Goal: Task Accomplishment & Management: Manage account settings

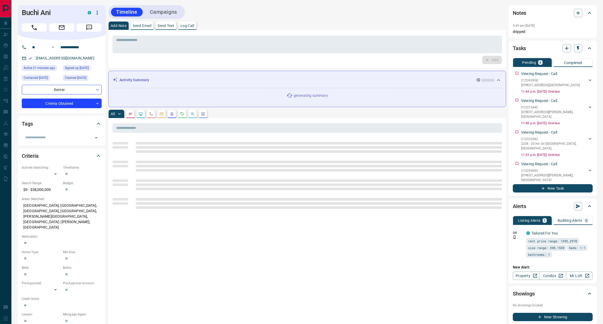
click at [191, 26] on p "Log Call" at bounding box center [188, 26] width 14 height 4
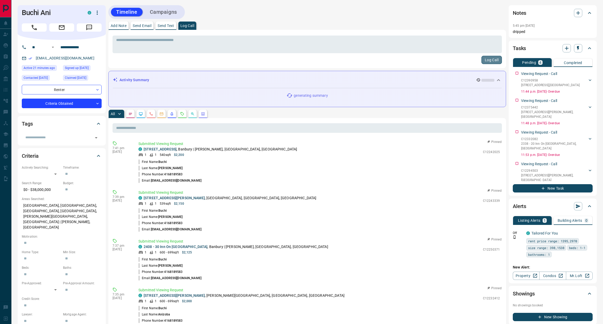
drag, startPoint x: 488, startPoint y: 59, endPoint x: 490, endPoint y: 61, distance: 2.7
click at [488, 59] on button "Log Call" at bounding box center [492, 60] width 20 height 8
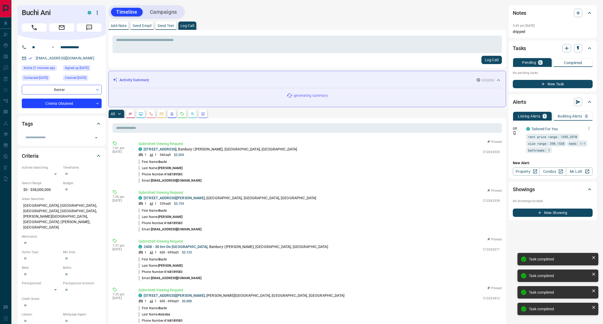
click at [591, 128] on icon "button" at bounding box center [589, 128] width 5 height 5
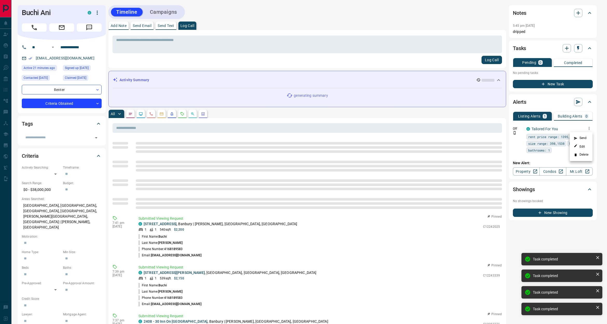
click at [586, 156] on li "Delete" at bounding box center [581, 155] width 23 height 8
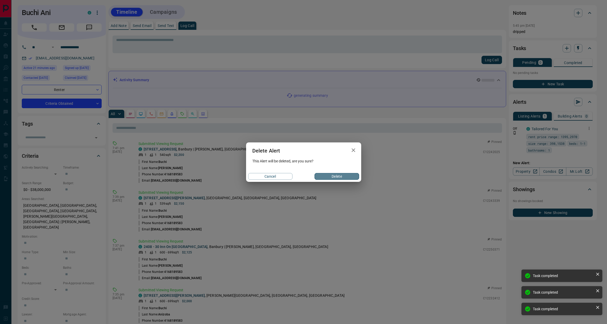
click at [326, 178] on button "Delete" at bounding box center [337, 176] width 44 height 7
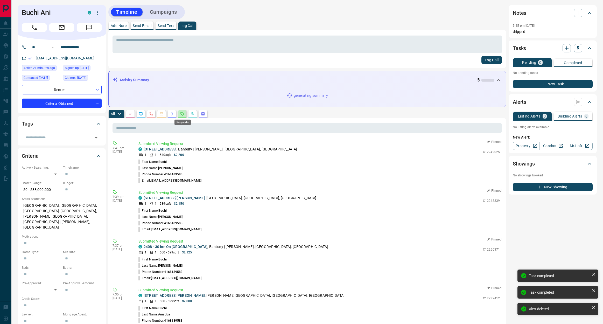
click at [183, 114] on icon "Requests" at bounding box center [182, 114] width 4 height 4
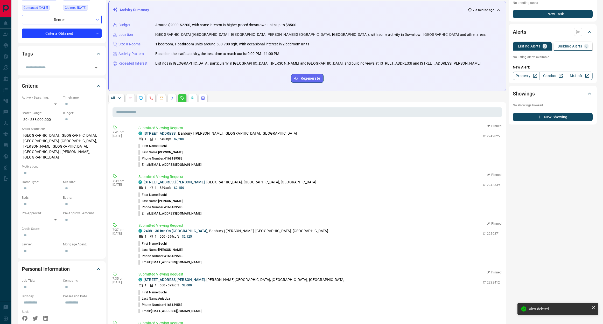
scroll to position [147, 0]
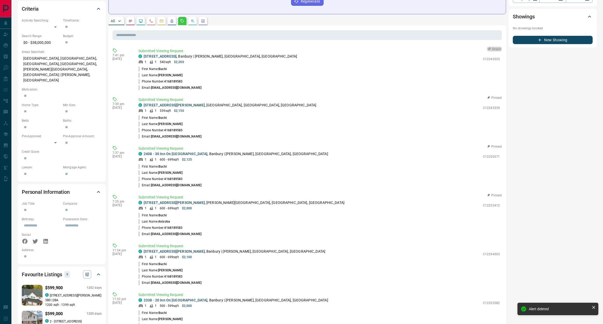
click at [491, 50] on button "Unpin" at bounding box center [494, 49] width 15 height 5
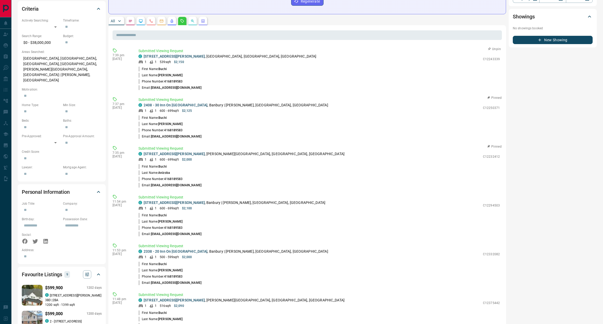
click at [490, 49] on button "Unpin" at bounding box center [494, 49] width 15 height 5
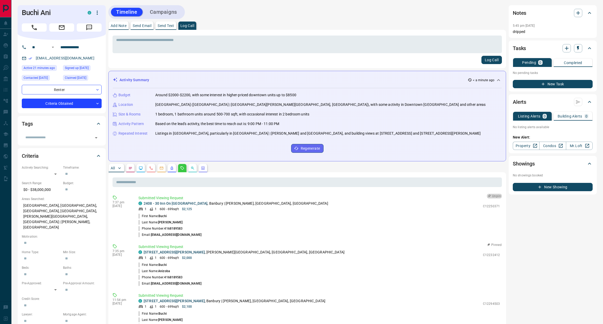
click at [490, 195] on button "Unpin" at bounding box center [494, 196] width 15 height 5
click at [491, 196] on button "Unpin" at bounding box center [494, 196] width 15 height 5
click at [80, 105] on body "**********" at bounding box center [301, 309] width 603 height 619
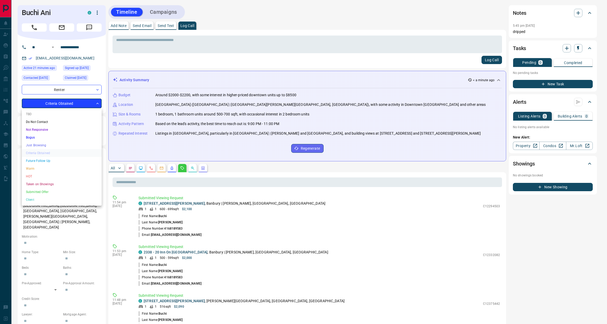
drag, startPoint x: 35, startPoint y: 176, endPoint x: 59, endPoint y: 155, distance: 31.6
click at [35, 176] on li "HOT" at bounding box center [62, 177] width 80 height 8
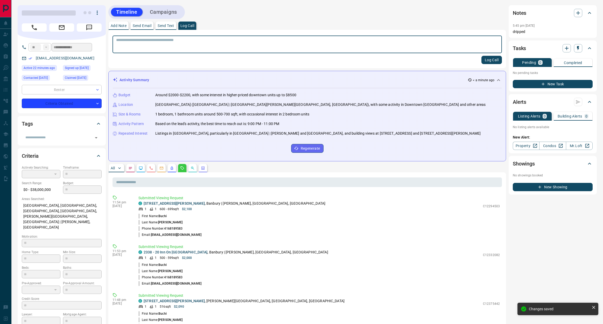
type input "*"
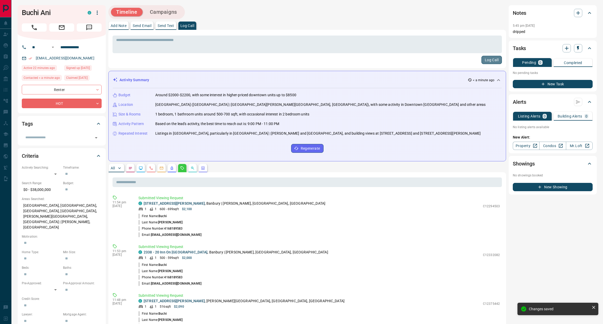
click at [489, 58] on button "Log Call" at bounding box center [492, 60] width 20 height 8
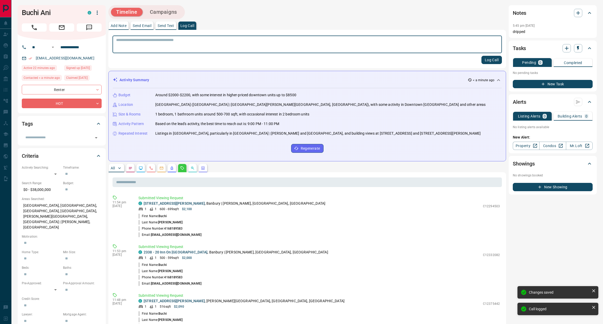
click at [173, 9] on button "Campaigns" at bounding box center [164, 12] width 38 height 9
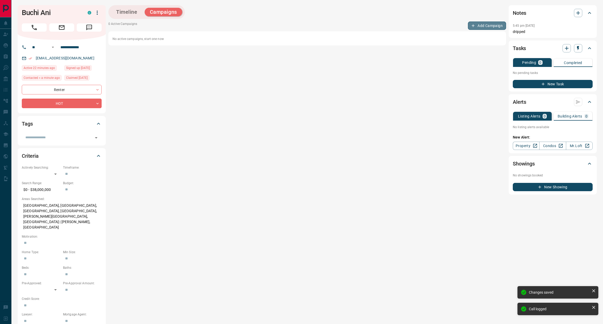
click at [478, 26] on button "Add Campaign" at bounding box center [487, 26] width 38 height 8
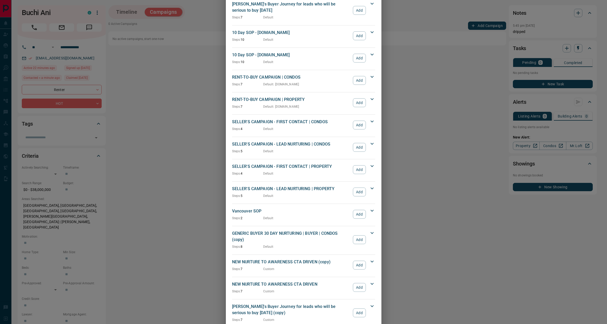
scroll to position [554, 0]
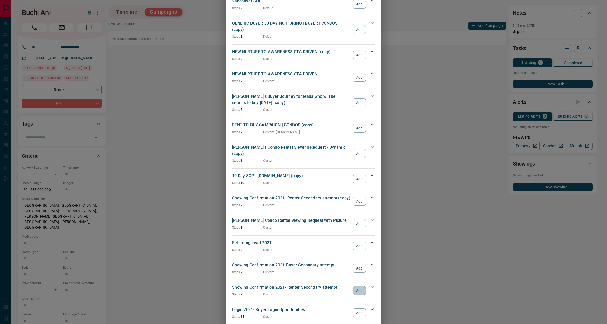
click at [355, 286] on button "Add" at bounding box center [359, 290] width 13 height 9
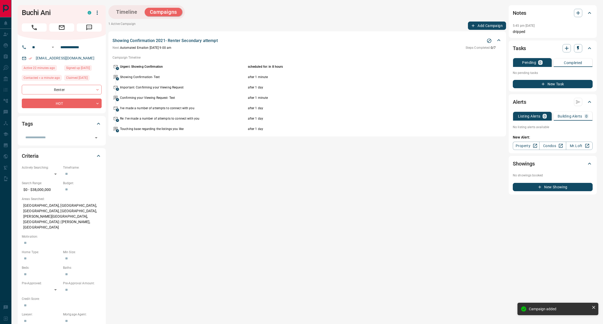
click at [485, 25] on button "Add Campaign" at bounding box center [487, 26] width 38 height 8
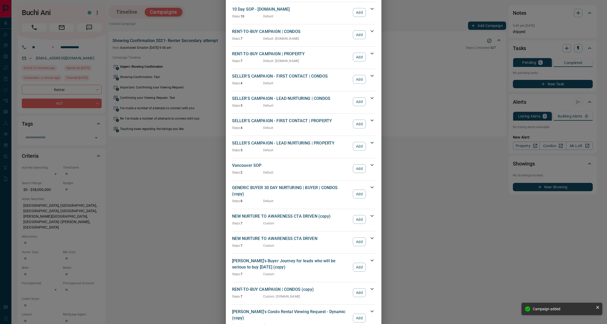
scroll to position [523, 0]
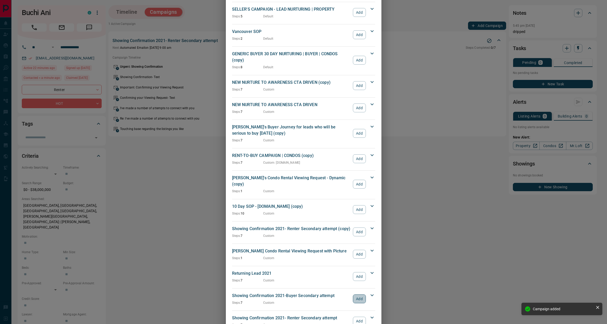
click at [358, 294] on button "Add" at bounding box center [359, 298] width 13 height 9
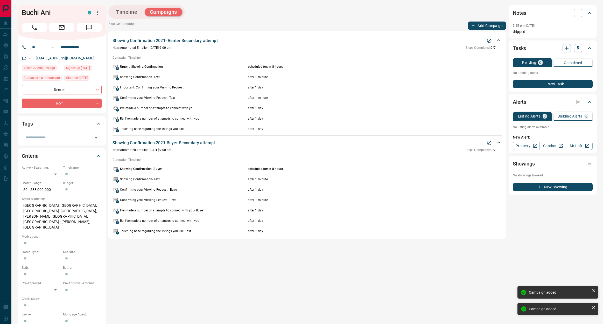
click at [476, 24] on icon "button" at bounding box center [473, 25] width 5 height 5
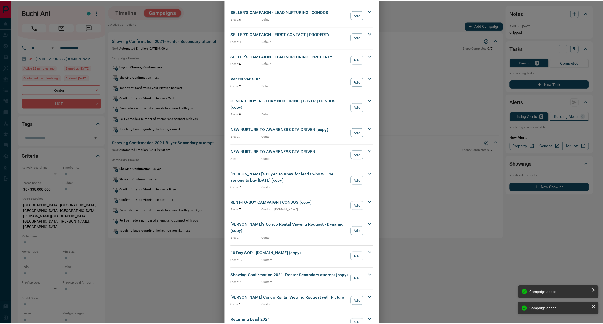
scroll to position [554, 0]
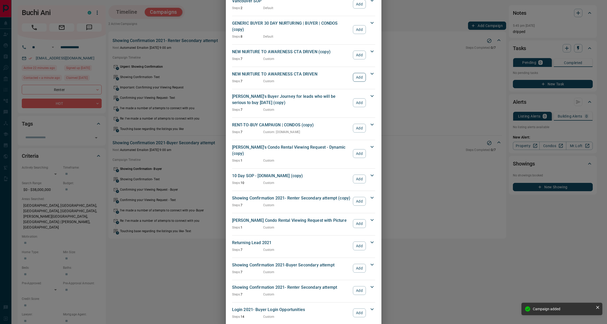
click at [355, 73] on button "Add" at bounding box center [359, 77] width 13 height 9
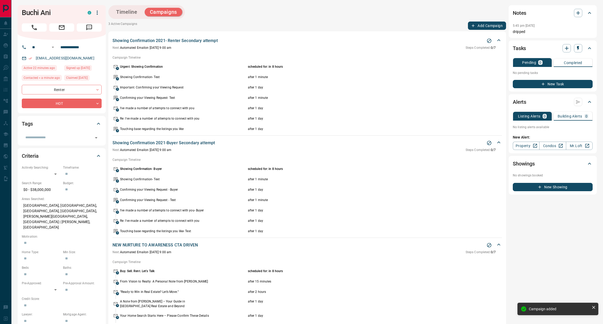
click at [124, 13] on button "Timeline" at bounding box center [127, 12] width 32 height 9
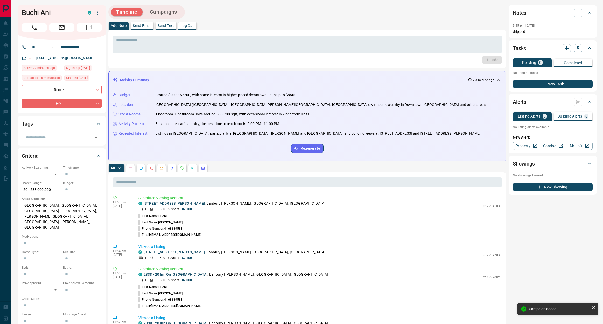
click at [187, 169] on button "button" at bounding box center [182, 168] width 8 height 8
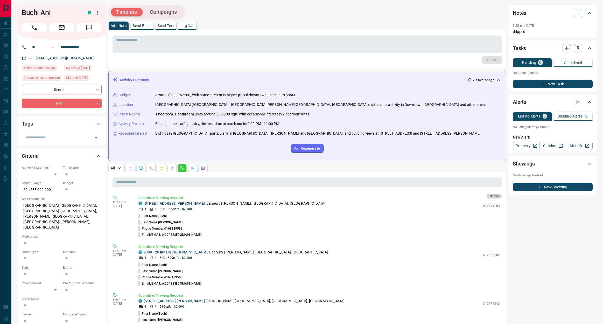
click at [494, 197] on button "Pin" at bounding box center [494, 196] width 15 height 5
click at [490, 243] on button "Pin" at bounding box center [494, 245] width 15 height 5
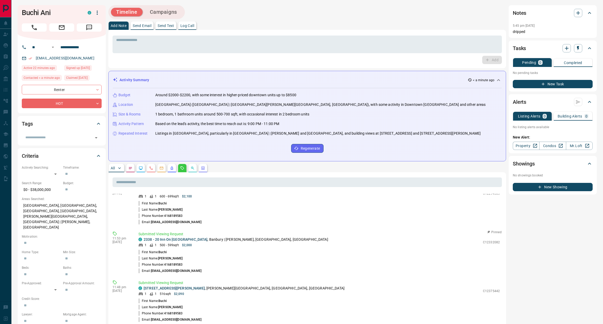
scroll to position [31, 0]
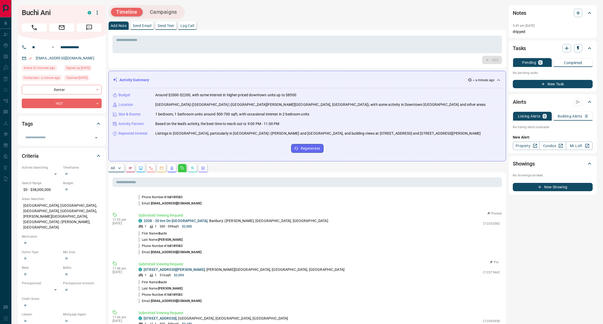
click at [491, 261] on button "Pin" at bounding box center [494, 262] width 15 height 5
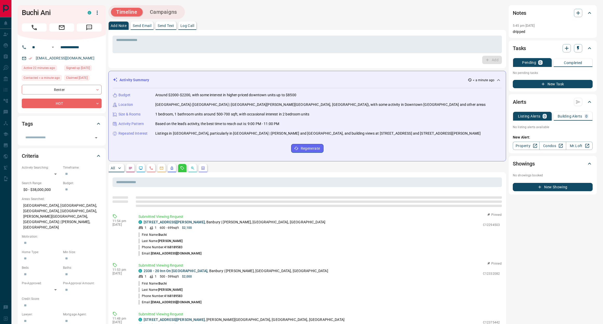
scroll to position [68, 0]
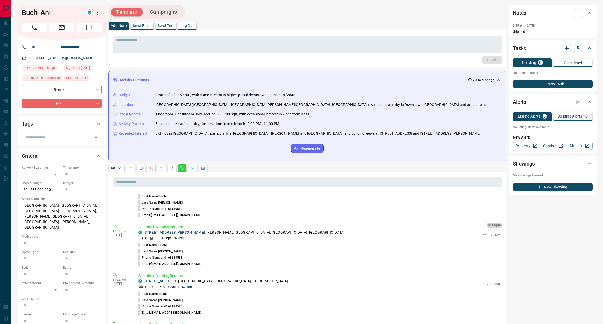
click at [490, 225] on button "Unpin" at bounding box center [494, 225] width 15 height 5
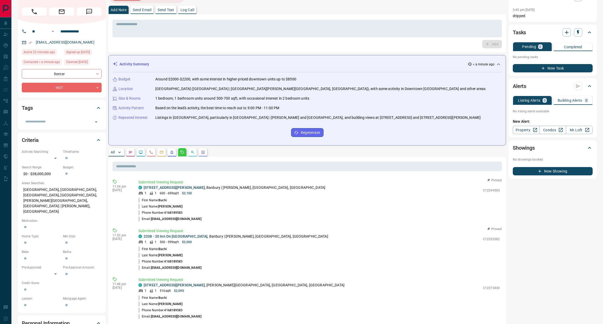
scroll to position [160, 0]
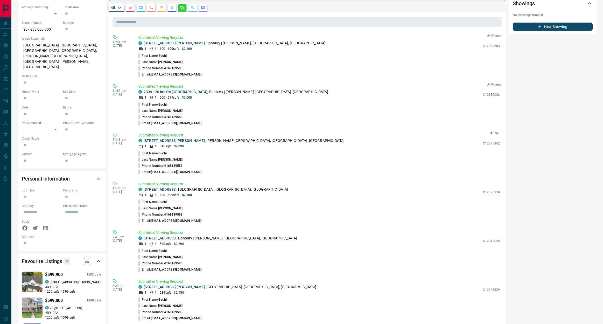
click at [492, 132] on button "Pin" at bounding box center [494, 133] width 15 height 5
click at [490, 182] on icon "button" at bounding box center [492, 182] width 4 height 4
click at [489, 108] on li "First Name: [PERSON_NAME]" at bounding box center [320, 104] width 362 height 6
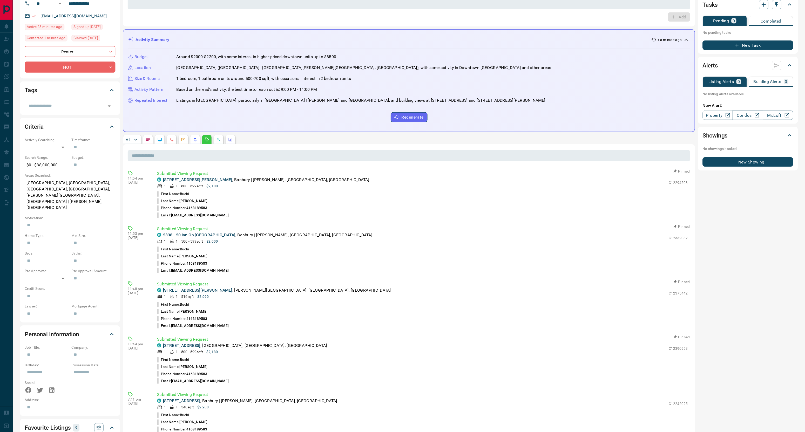
scroll to position [0, 0]
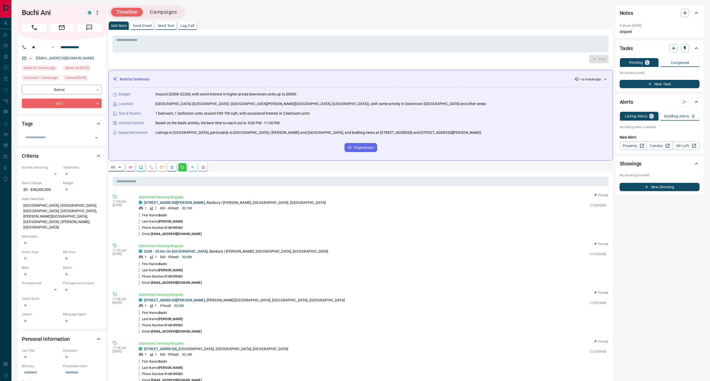
click at [187, 27] on p "Log Call" at bounding box center [188, 26] width 14 height 4
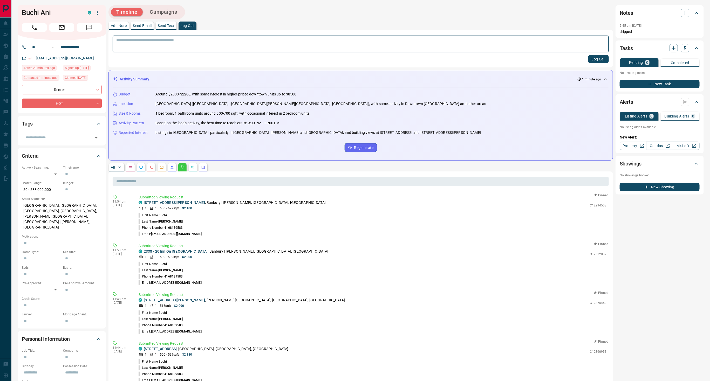
click at [597, 58] on button "Log Call" at bounding box center [598, 59] width 20 height 8
click at [142, 166] on icon "Lead Browsing Activity" at bounding box center [141, 167] width 4 height 4
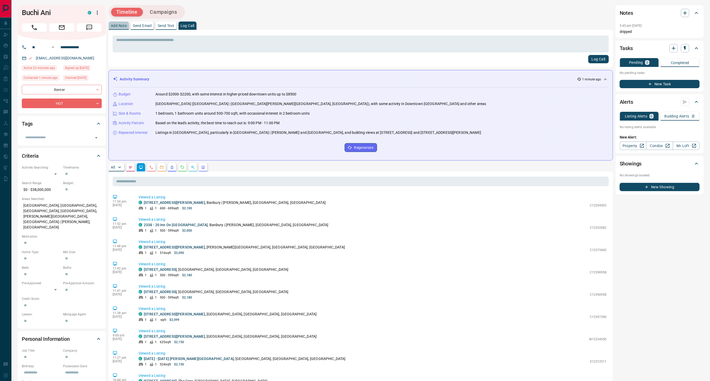
click at [123, 25] on p "Add Note" at bounding box center [119, 26] width 16 height 4
click at [164, 166] on icon "Emails" at bounding box center [162, 167] width 4 height 4
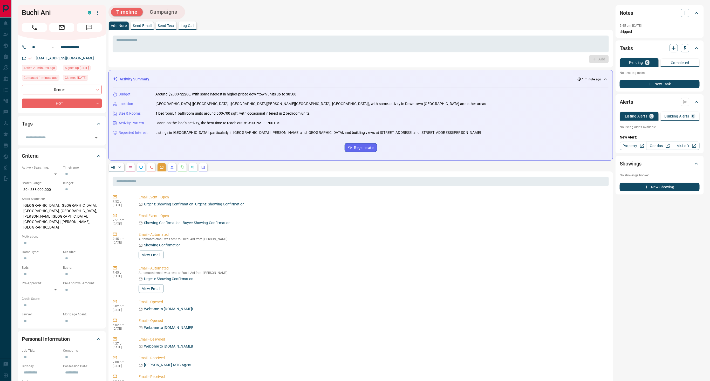
click at [166, 5] on div "**********" at bounding box center [360, 277] width 698 height 554
click at [165, 11] on button "Campaigns" at bounding box center [164, 12] width 38 height 9
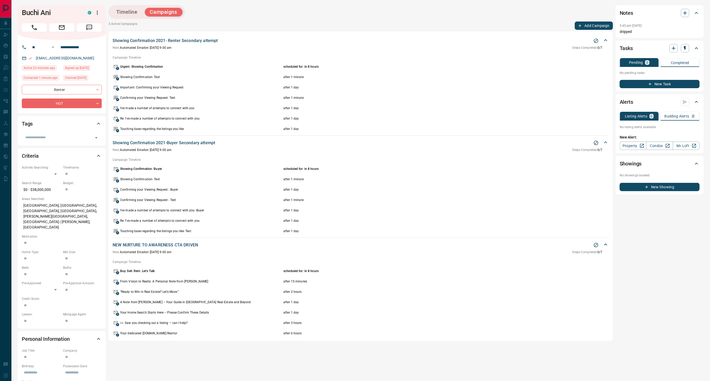
drag, startPoint x: 132, startPoint y: 7, endPoint x: 135, endPoint y: 9, distance: 3.3
click at [133, 7] on div "Timeline Campaigns" at bounding box center [146, 12] width 73 height 11
click at [133, 12] on button "Timeline" at bounding box center [127, 12] width 32 height 9
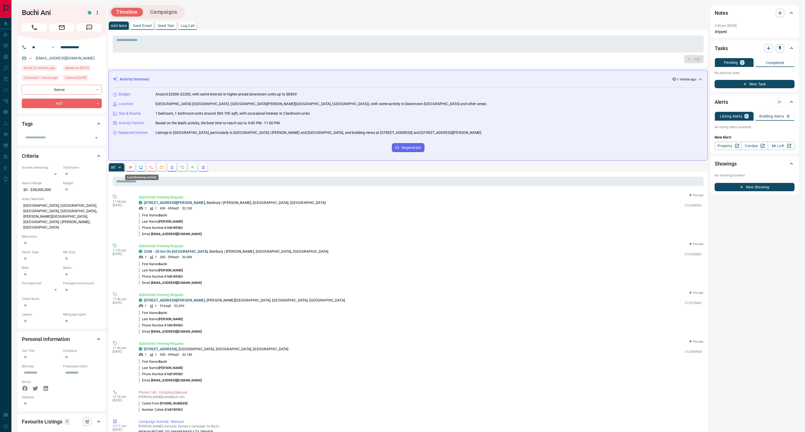
click at [143, 169] on icon "Lead Browsing Activity" at bounding box center [140, 167] width 3 height 3
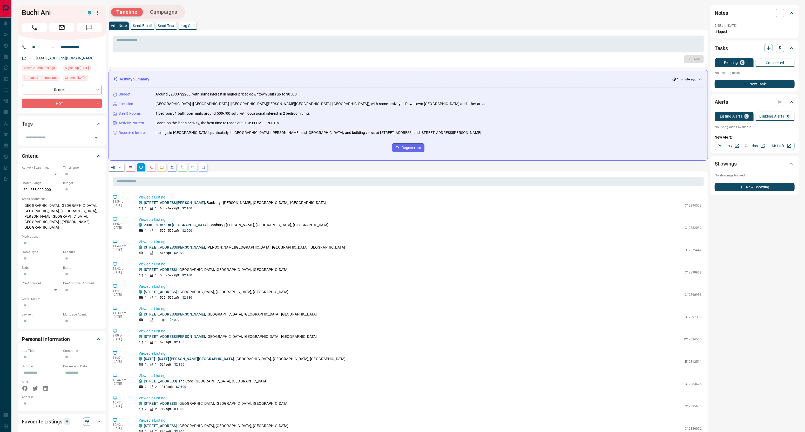
drag, startPoint x: 152, startPoint y: 3, endPoint x: 156, endPoint y: 10, distance: 7.6
click at [152, 3] on div "**********" at bounding box center [407, 309] width 793 height 619
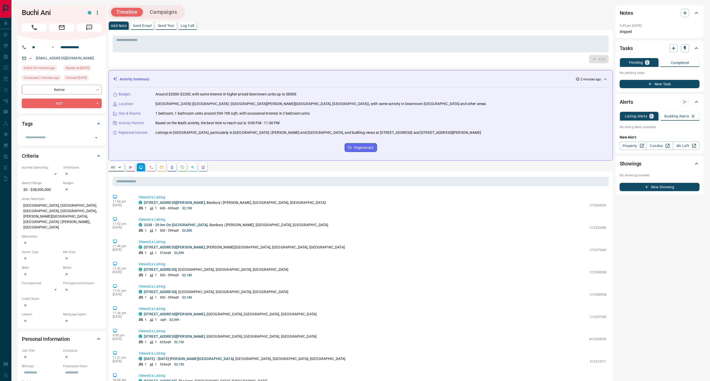
click at [182, 166] on icon "Requests" at bounding box center [182, 167] width 3 height 3
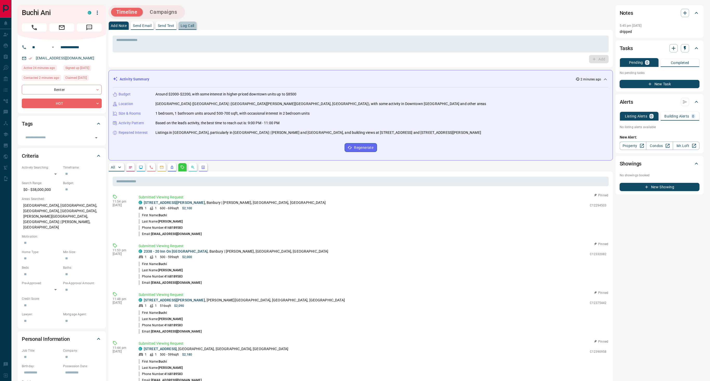
drag, startPoint x: 187, startPoint y: 23, endPoint x: 196, endPoint y: 25, distance: 8.6
click at [187, 23] on button "Log Call" at bounding box center [187, 26] width 18 height 8
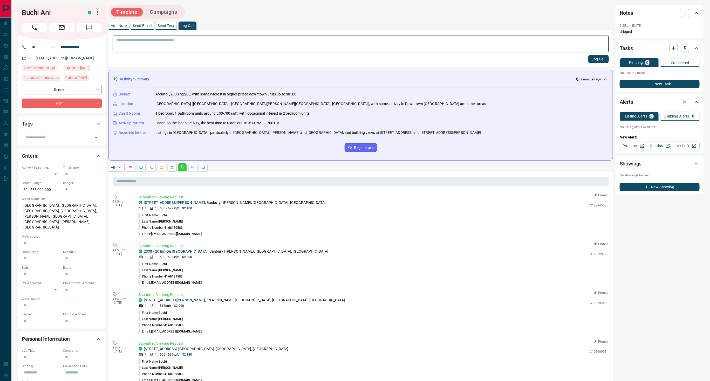
click at [601, 56] on button "Log Call" at bounding box center [598, 59] width 20 height 8
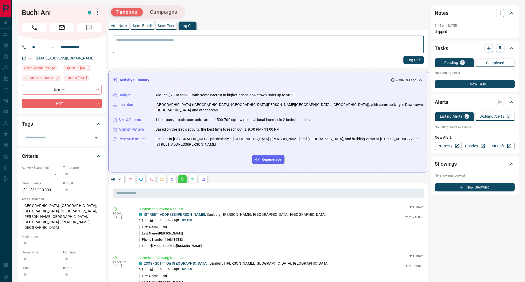
click at [100, 122] on icon at bounding box center [98, 124] width 6 height 6
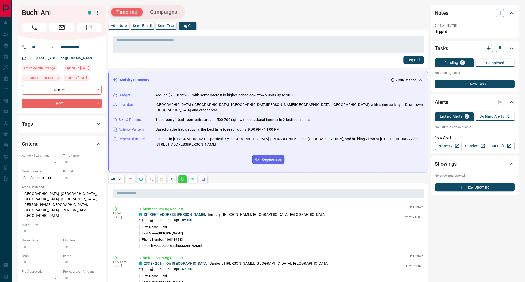
click at [100, 141] on icon at bounding box center [98, 144] width 6 height 6
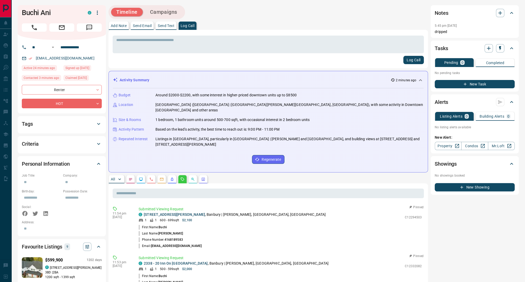
click at [98, 162] on icon at bounding box center [98, 164] width 6 height 6
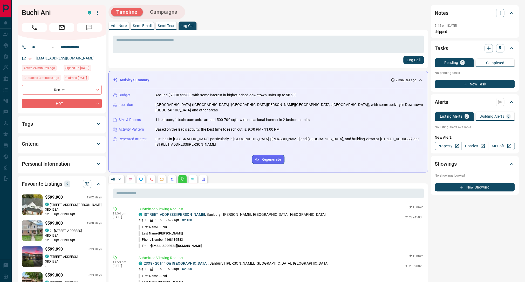
click at [100, 181] on icon at bounding box center [98, 184] width 6 height 6
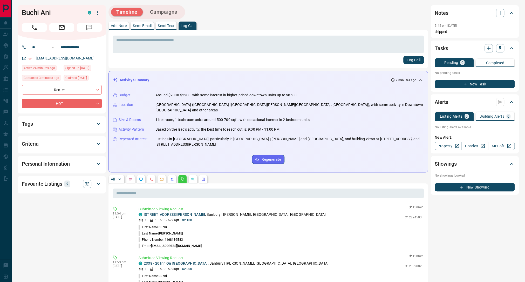
click at [176, 12] on button "Campaigns" at bounding box center [164, 12] width 38 height 9
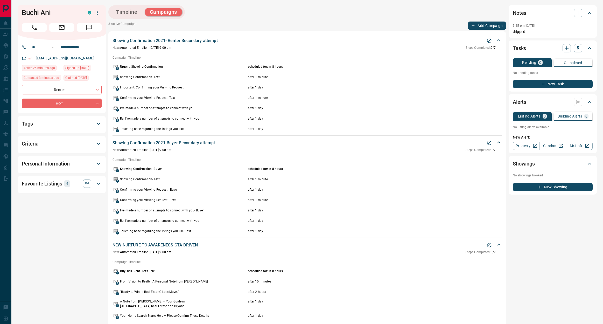
scroll to position [22, 0]
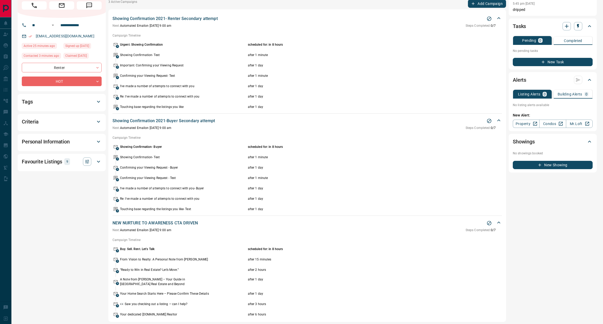
click at [500, 221] on icon at bounding box center [499, 222] width 6 height 6
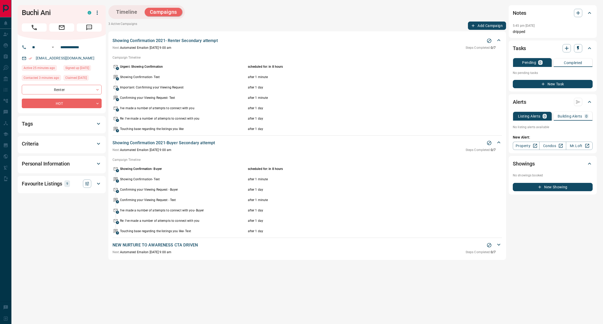
scroll to position [0, 0]
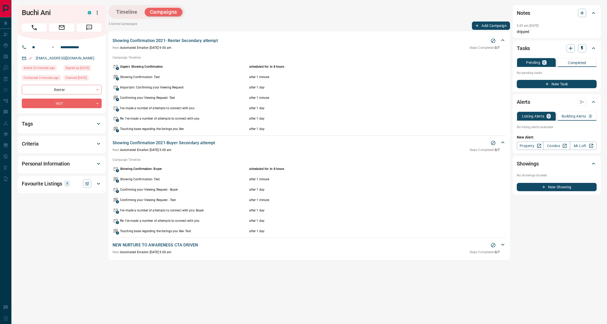
click at [502, 142] on icon at bounding box center [503, 142] width 6 height 6
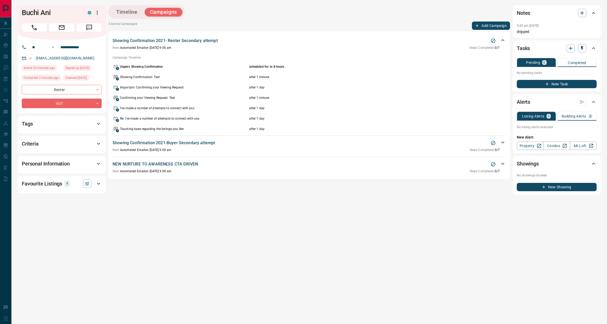
click at [502, 42] on icon at bounding box center [503, 40] width 6 height 6
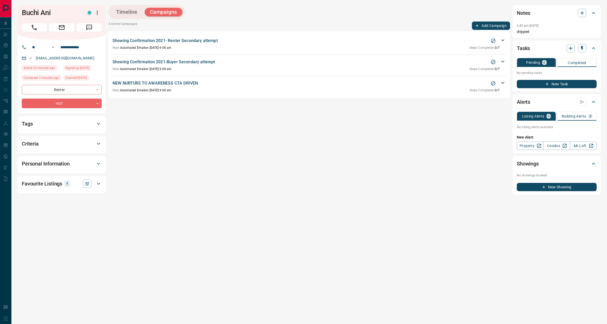
click at [126, 11] on button "Timeline" at bounding box center [127, 12] width 32 height 9
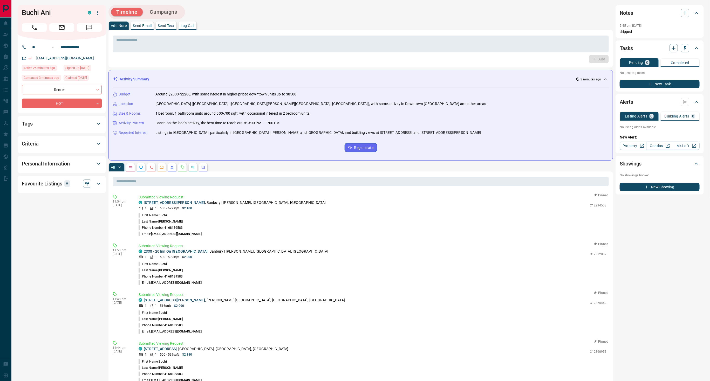
scroll to position [15, 0]
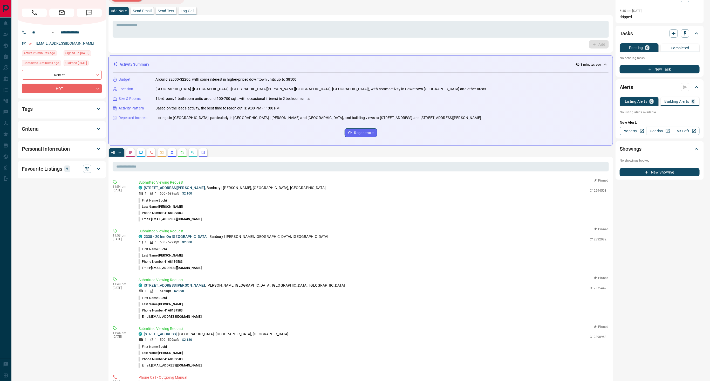
drag, startPoint x: 99, startPoint y: 169, endPoint x: 102, endPoint y: 170, distance: 3.5
click at [99, 170] on icon at bounding box center [98, 169] width 3 height 2
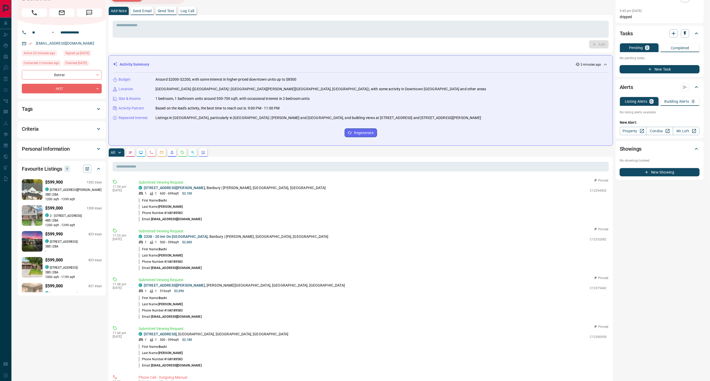
click at [98, 168] on icon at bounding box center [98, 169] width 6 height 6
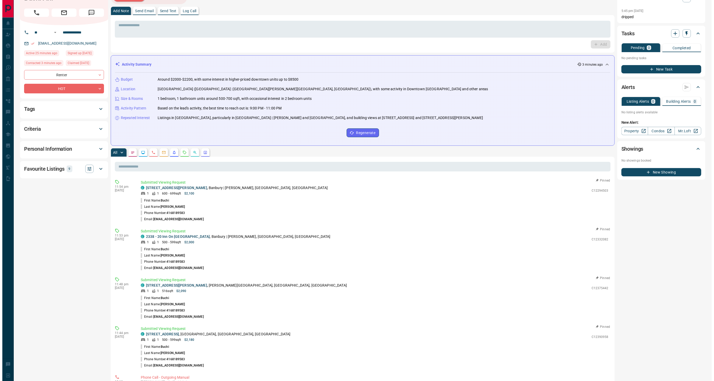
scroll to position [0, 0]
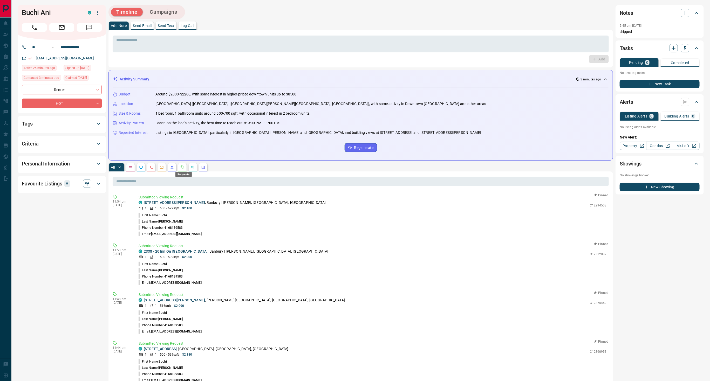
click at [184, 166] on icon "Requests" at bounding box center [182, 167] width 4 height 4
click at [172, 17] on div "Timeline Campaigns" at bounding box center [146, 12] width 73 height 11
click at [176, 14] on button "Campaigns" at bounding box center [164, 12] width 38 height 9
